Goal: Find specific page/section: Find specific page/section

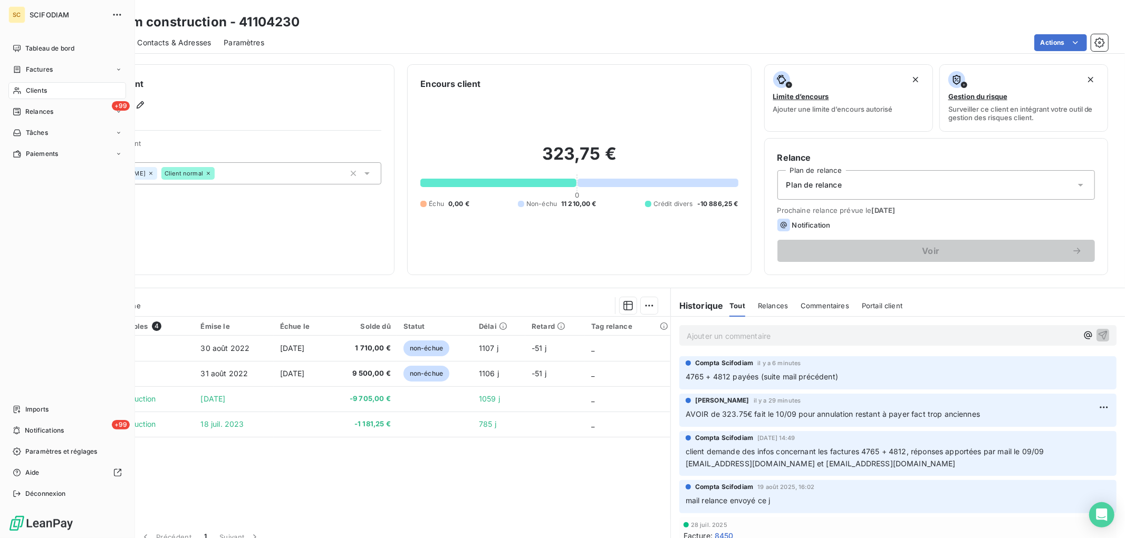
click at [43, 91] on span "Clients" at bounding box center [36, 90] width 21 height 9
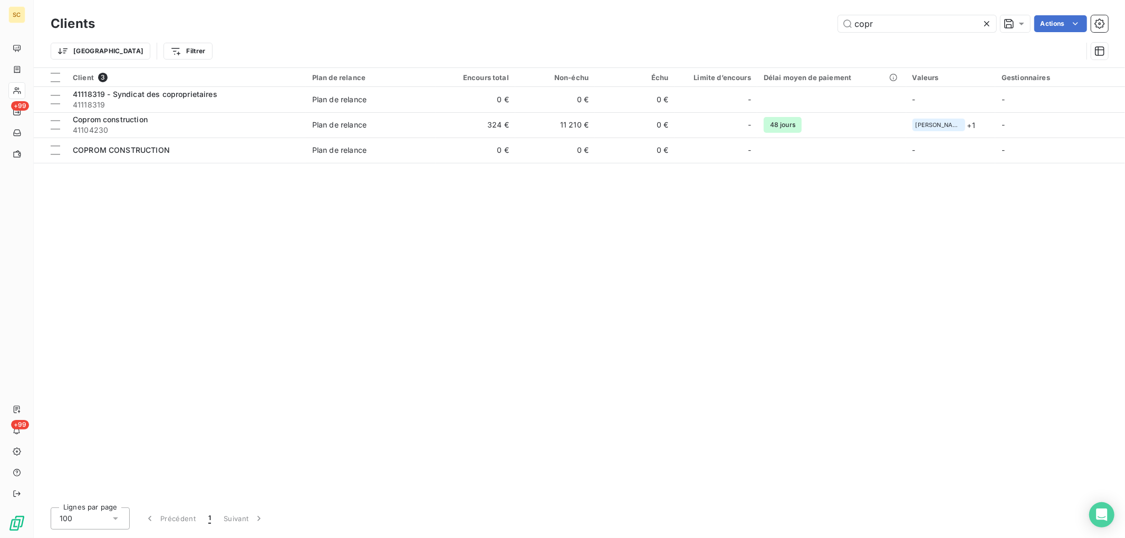
drag, startPoint x: 898, startPoint y: 22, endPoint x: 583, endPoint y: 13, distance: 314.4
click at [591, 17] on div "copr Actions" at bounding box center [608, 23] width 1000 height 17
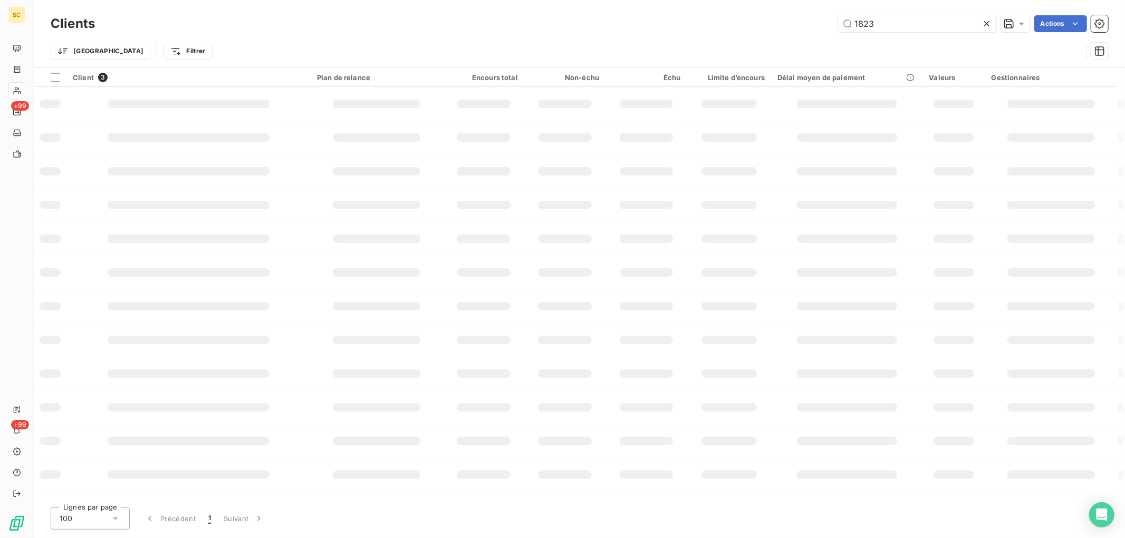
type input "1823"
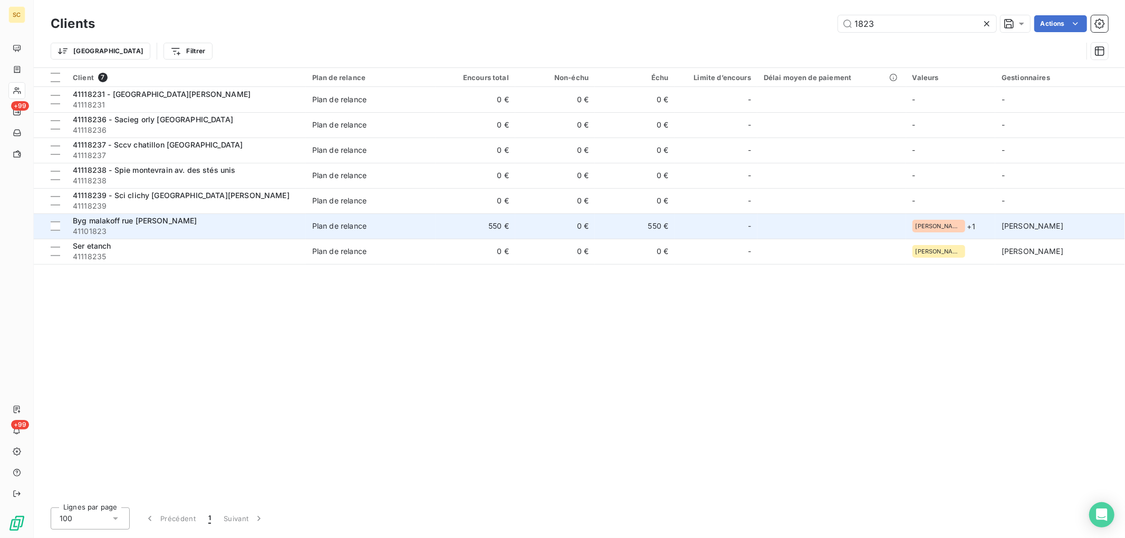
click at [429, 227] on span "Plan de relance" at bounding box center [370, 226] width 117 height 11
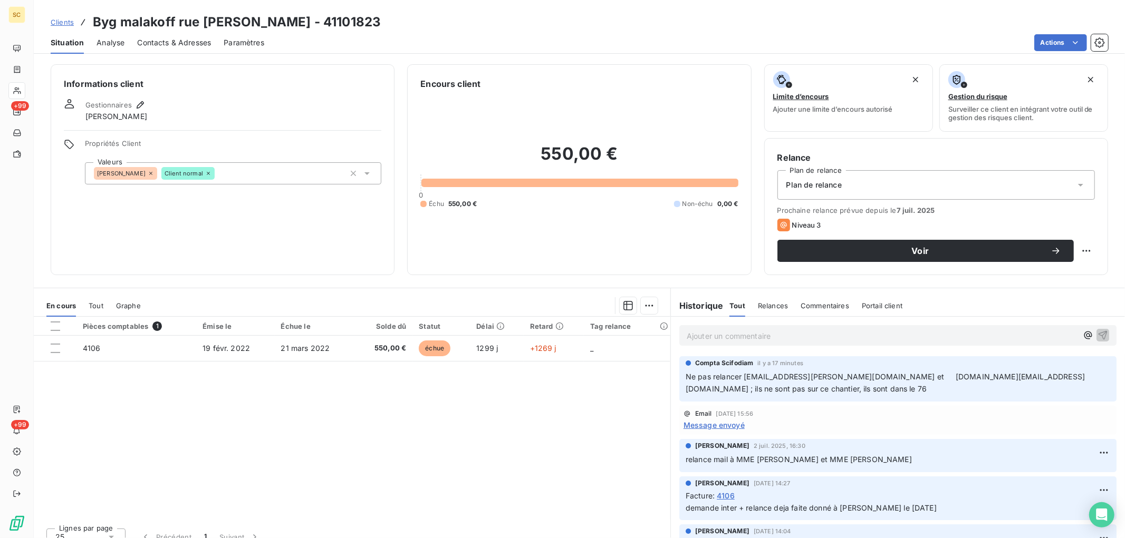
click at [172, 40] on span "Contacts & Adresses" at bounding box center [174, 42] width 74 height 11
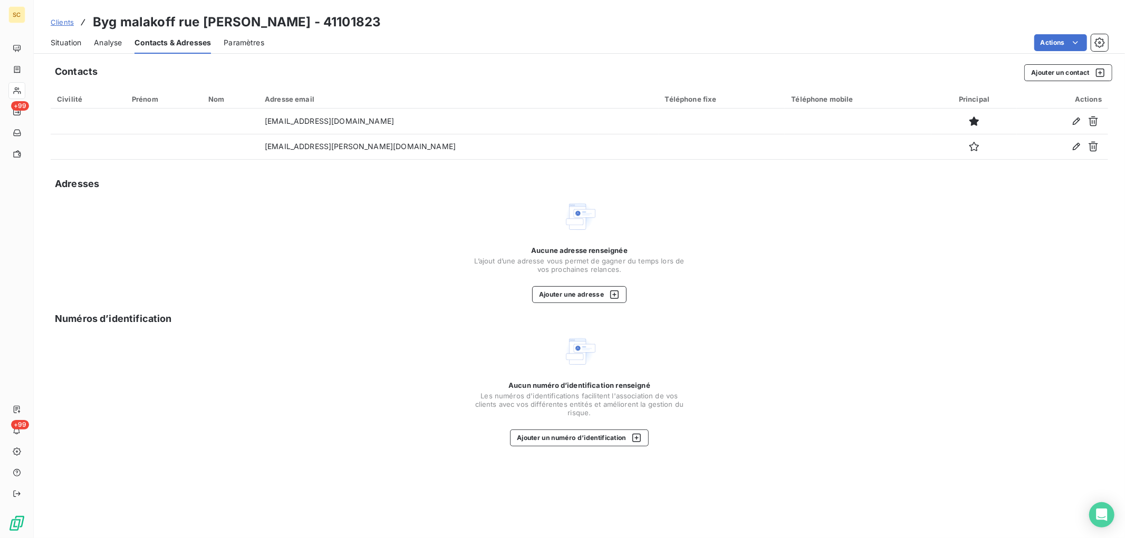
click at [67, 37] on span "Situation" at bounding box center [66, 42] width 31 height 11
